Goal: Task Accomplishment & Management: Use online tool/utility

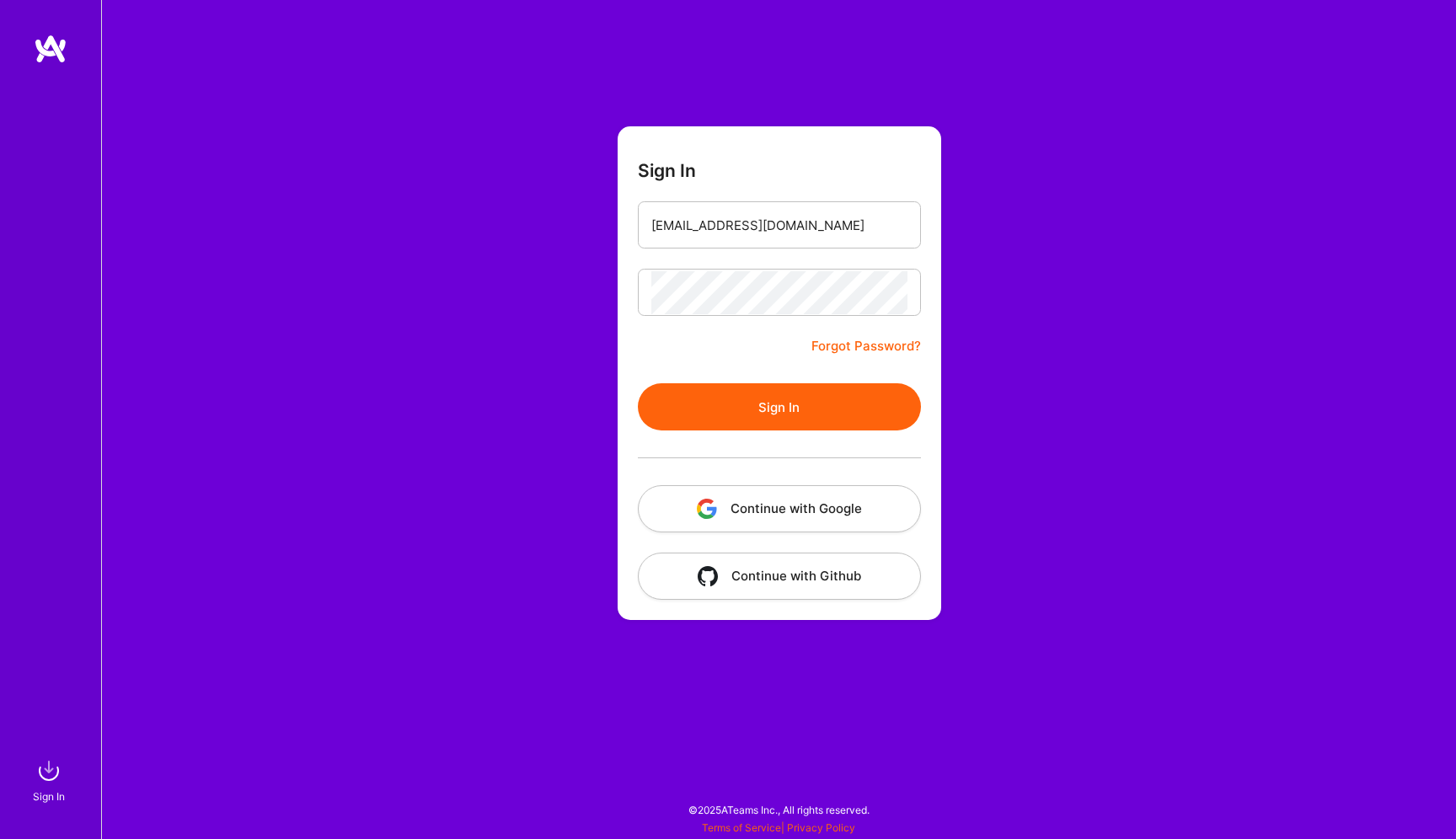
click at [800, 420] on button "Sign In" at bounding box center [779, 408] width 283 height 48
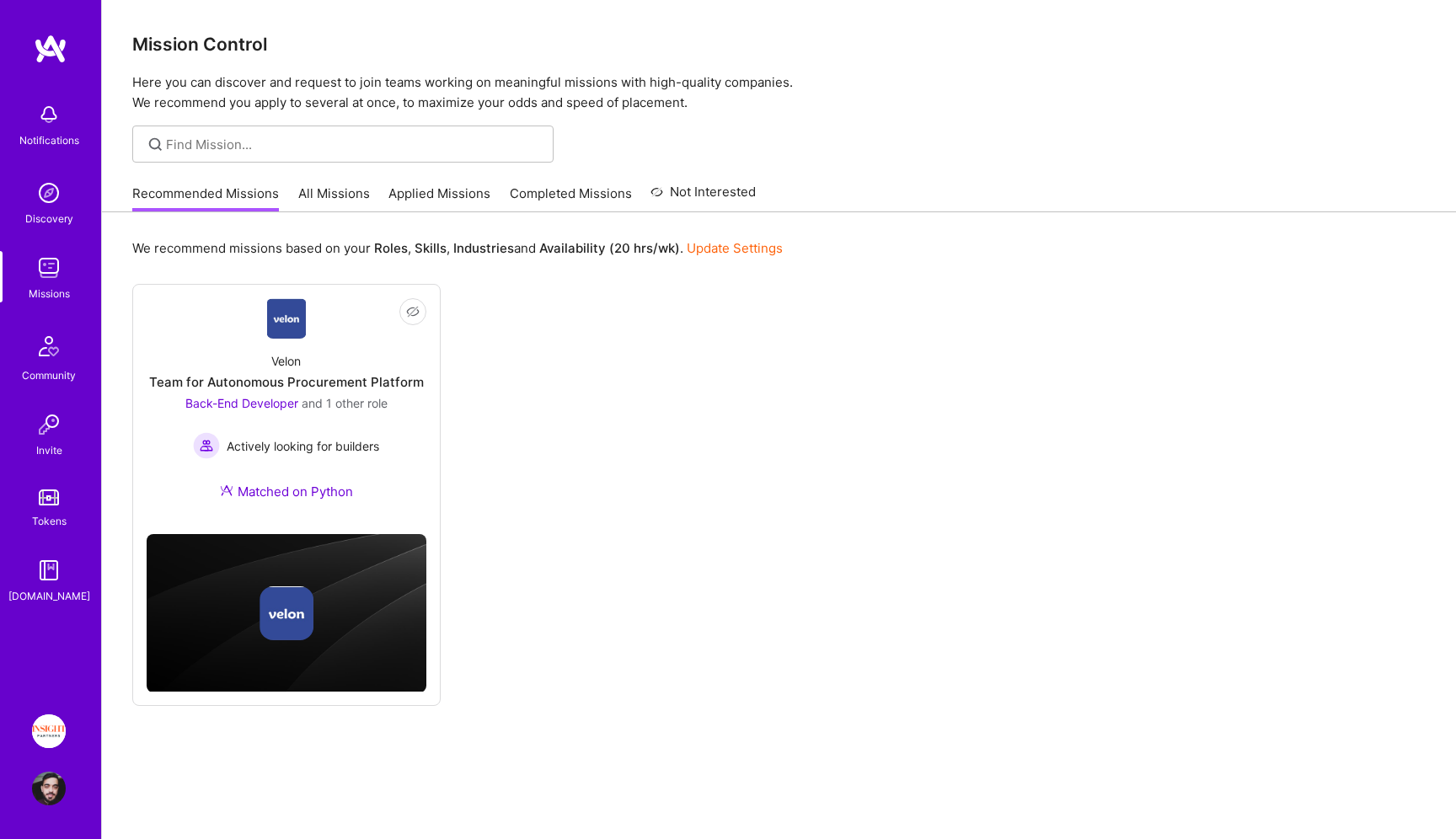
click at [329, 201] on link "All Missions" at bounding box center [333, 198] width 71 height 28
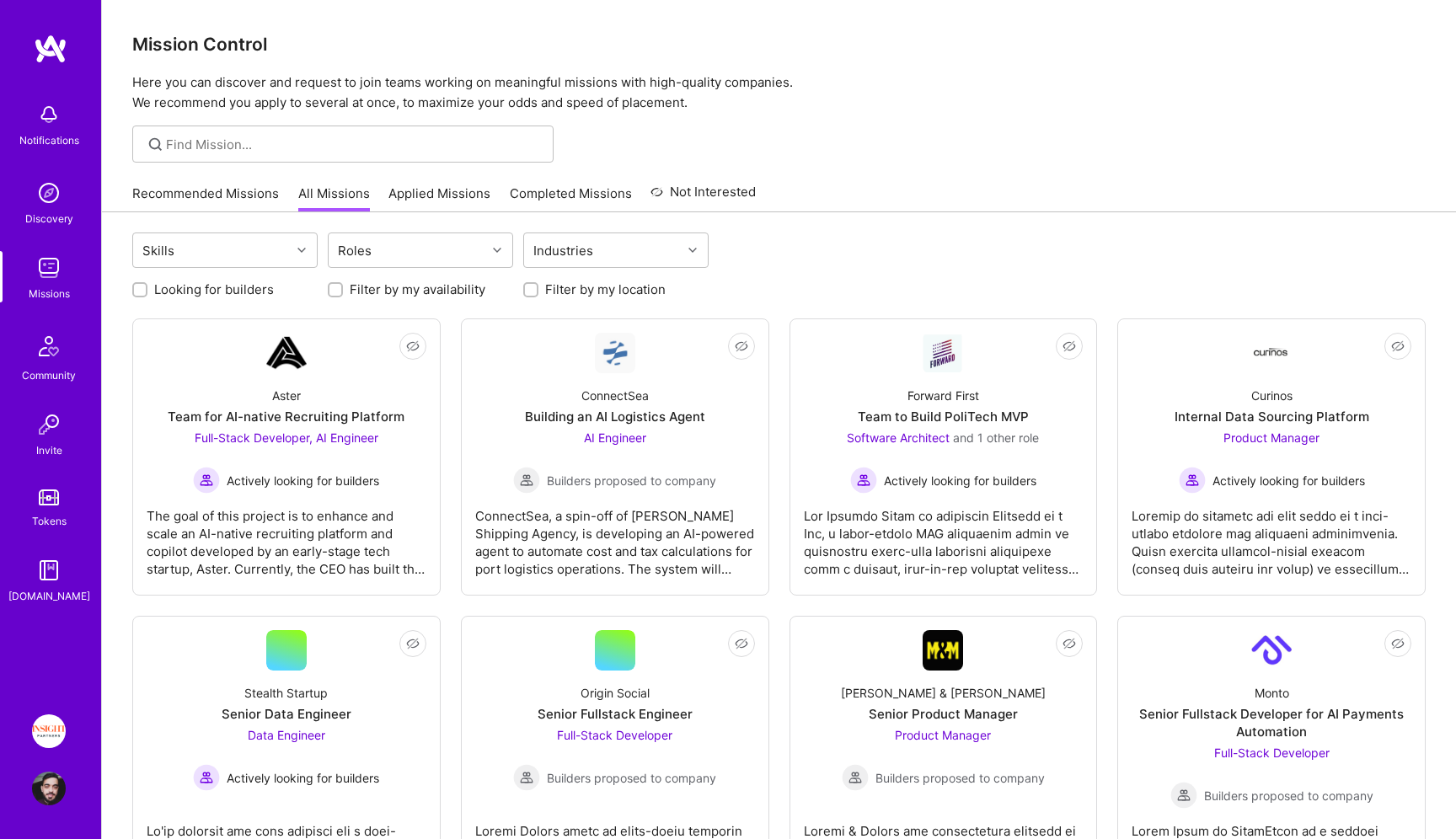
click at [244, 200] on link "Recommended Missions" at bounding box center [206, 198] width 147 height 28
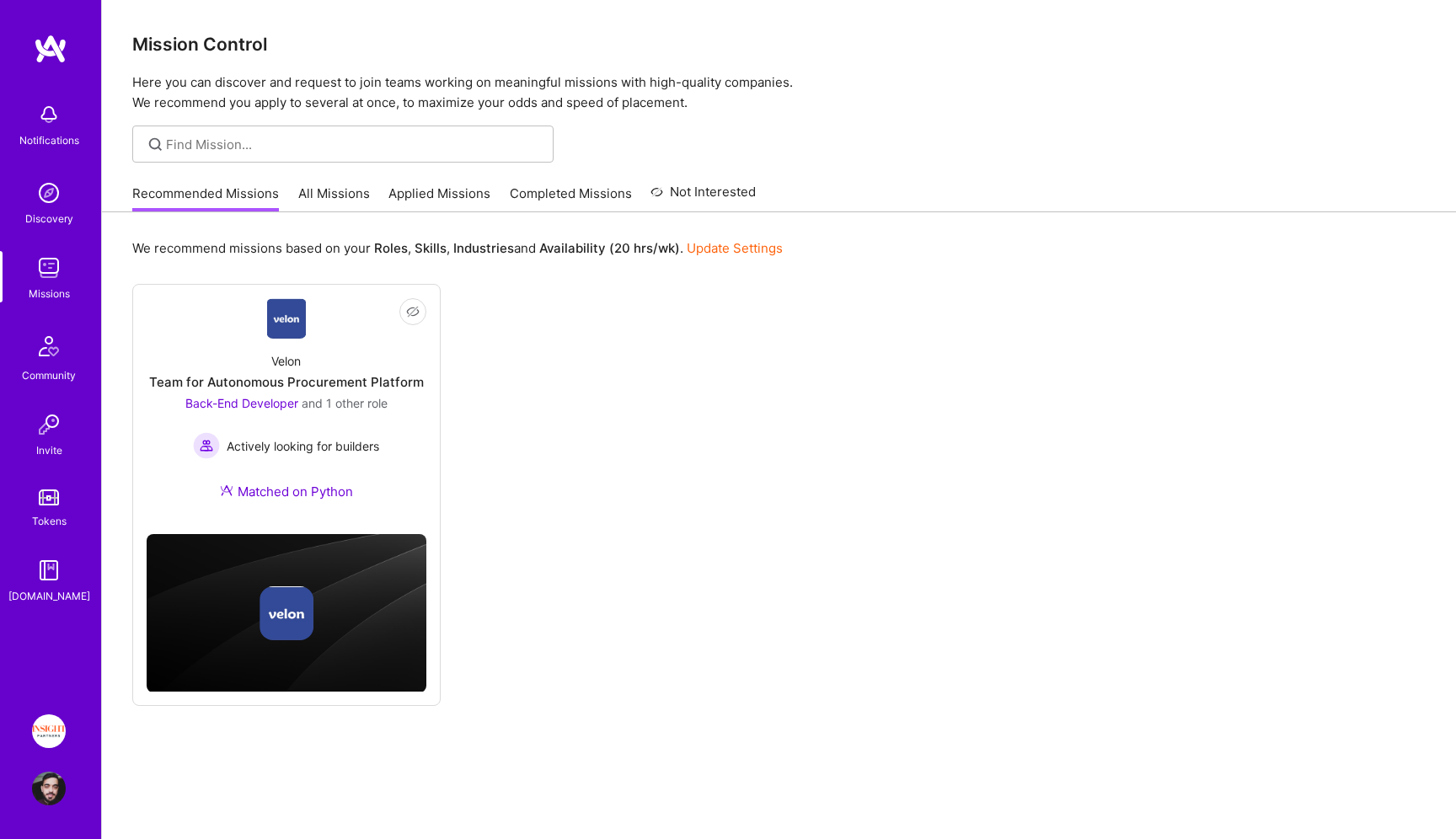
click at [391, 189] on link "Applied Missions" at bounding box center [439, 198] width 102 height 28
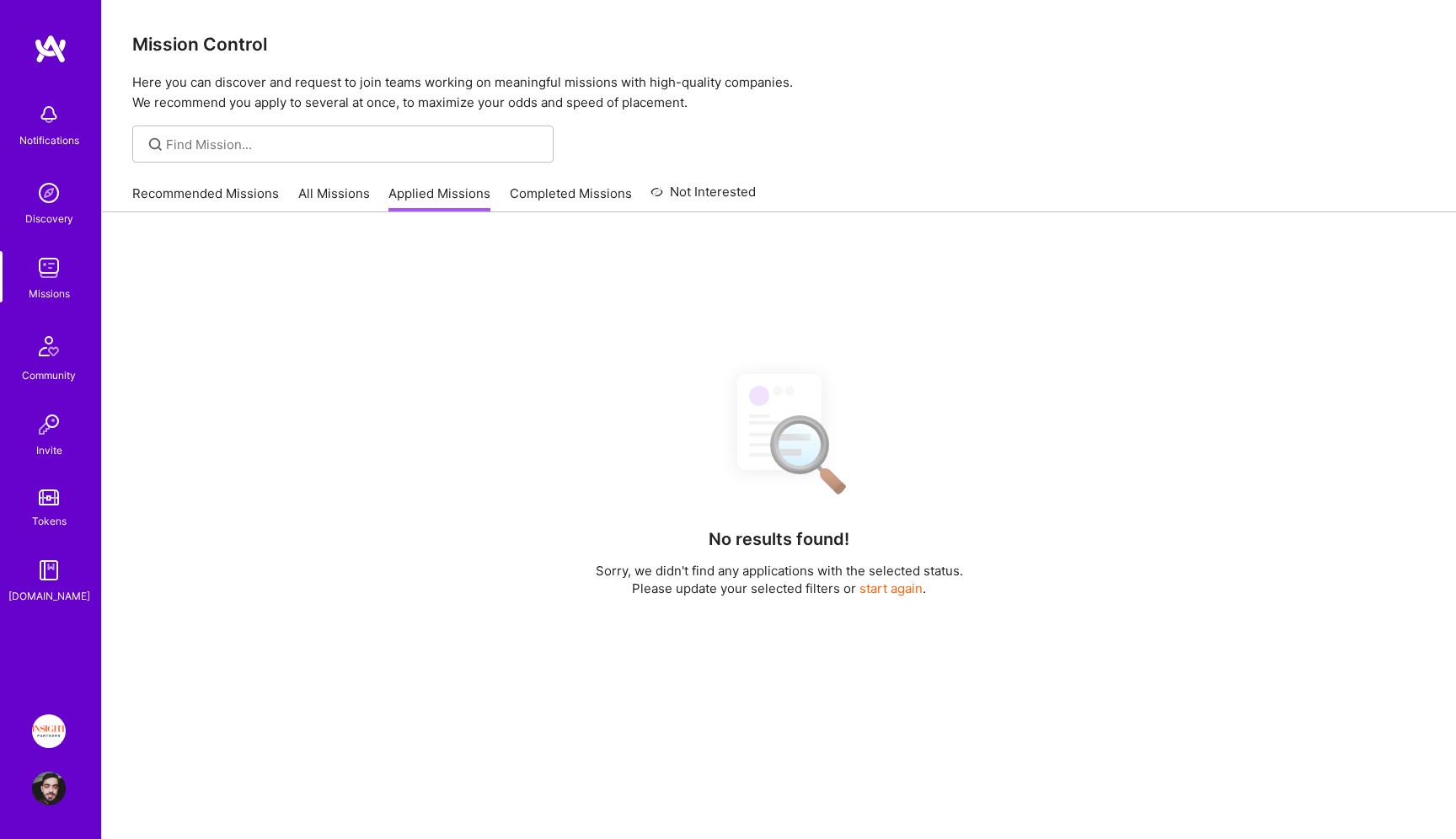
click at [362, 189] on link "All Missions" at bounding box center [333, 198] width 71 height 28
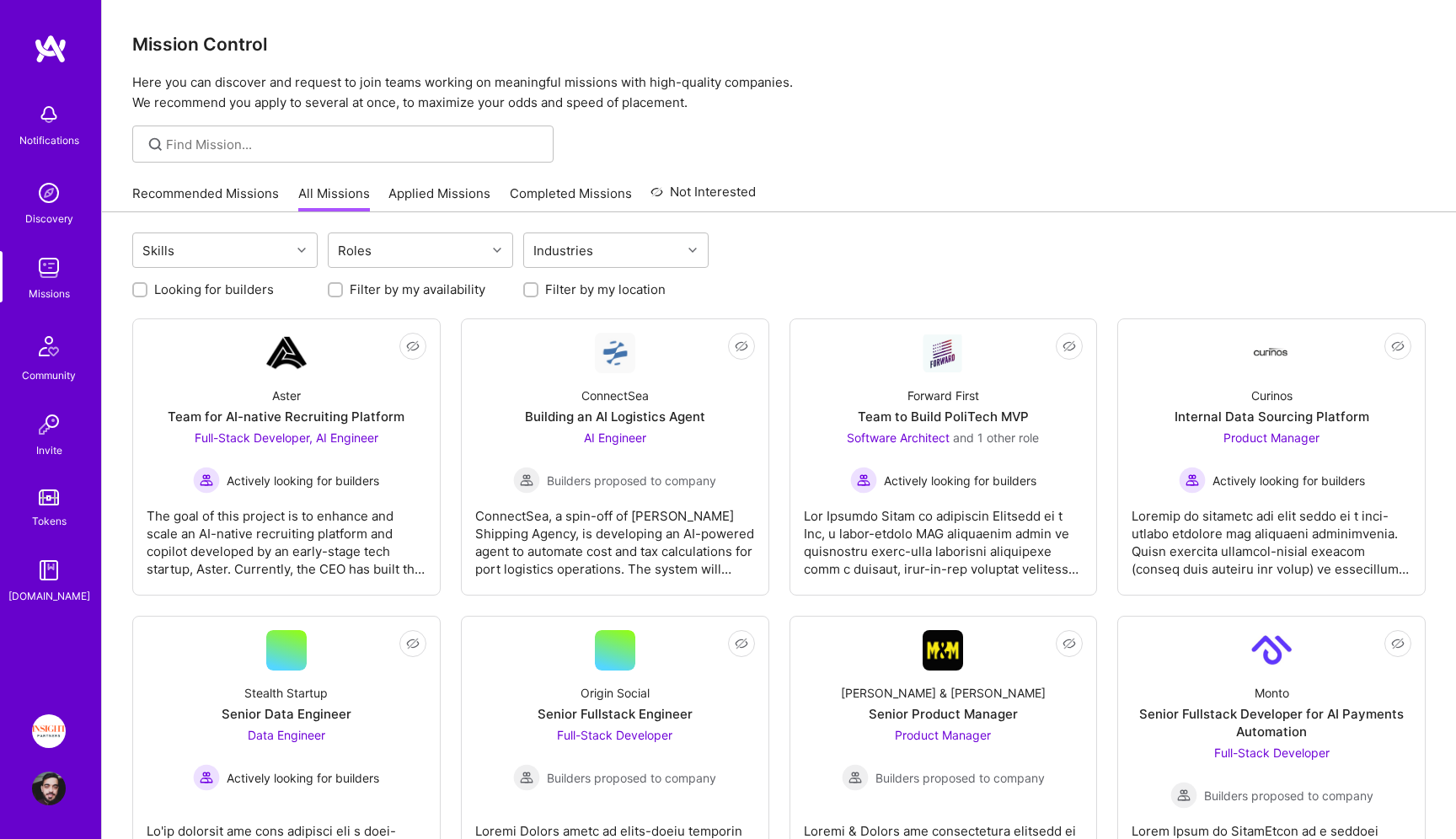
click at [562, 289] on label "Filter by my location" at bounding box center [605, 290] width 121 height 18
click at [538, 289] on input "Filter by my location" at bounding box center [532, 290] width 11 height 11
checkbox input "true"
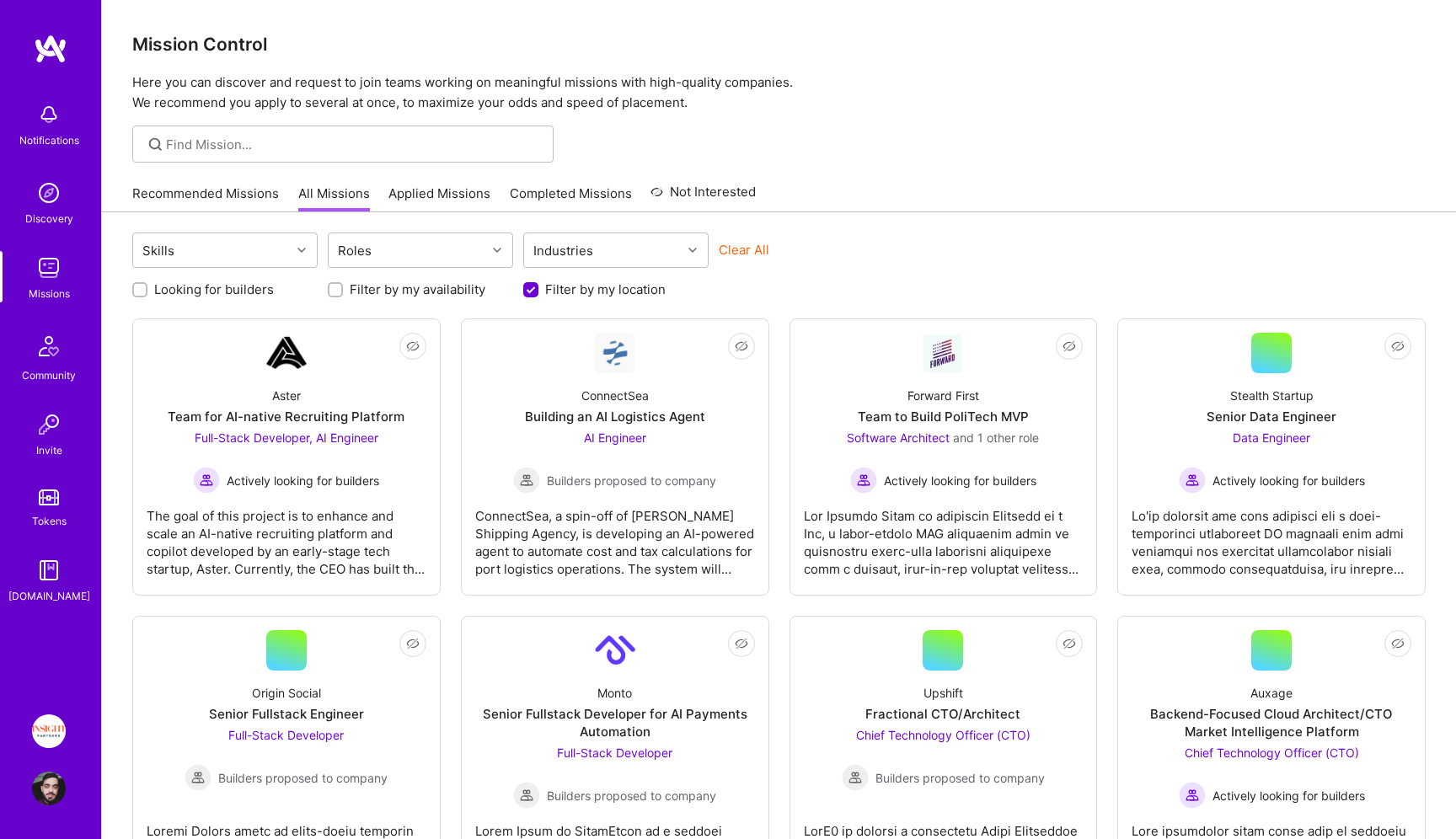
click at [397, 289] on label "Filter by my availability" at bounding box center [417, 290] width 135 height 18
click at [343, 289] on input "Filter by my availability" at bounding box center [337, 290] width 11 height 11
checkbox input "true"
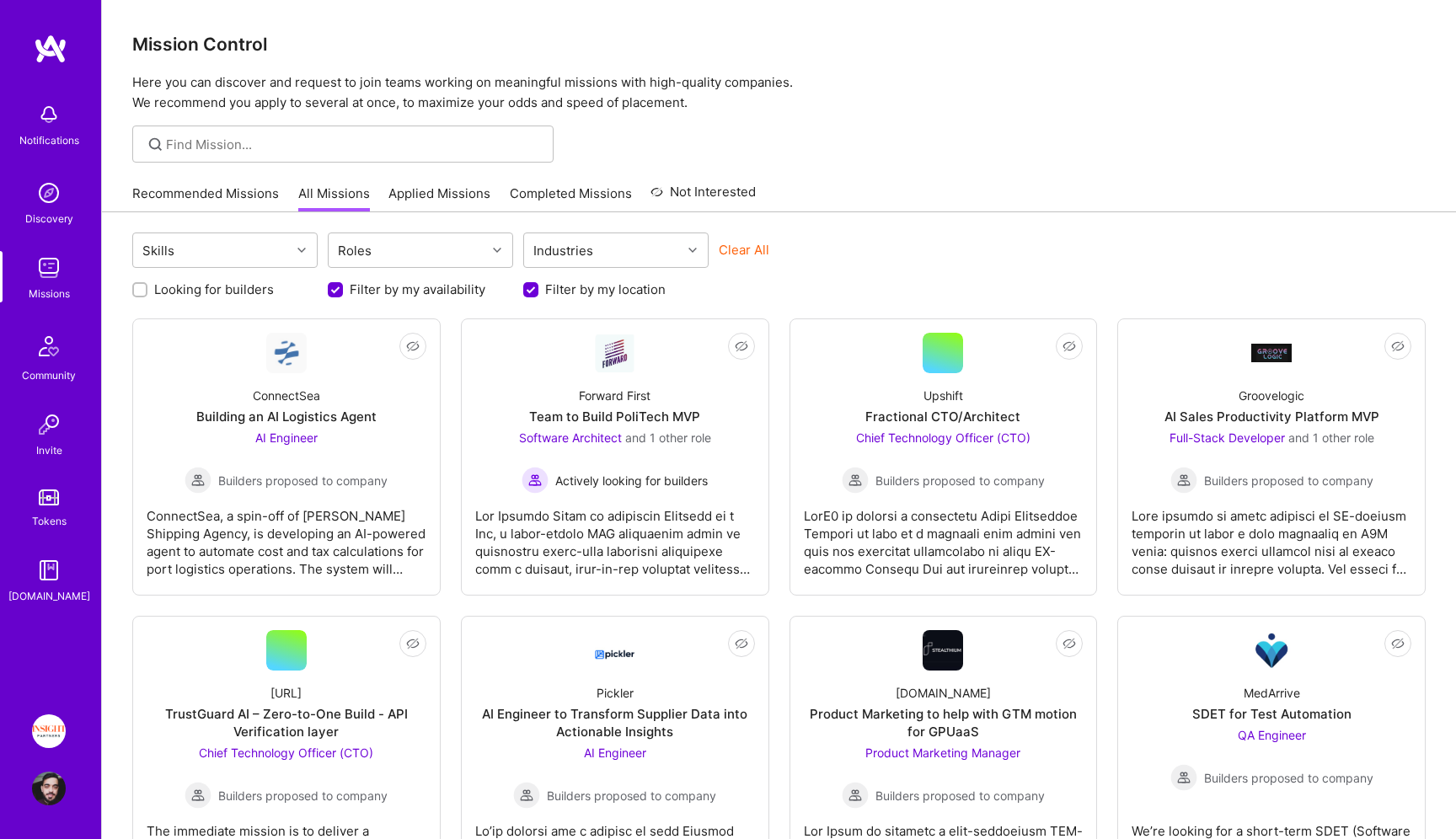
click at [228, 285] on label "Looking for builders" at bounding box center [214, 290] width 120 height 18
click at [148, 285] on input "Looking for builders" at bounding box center [141, 290] width 11 height 11
checkbox input "true"
